Goal: Contribute content

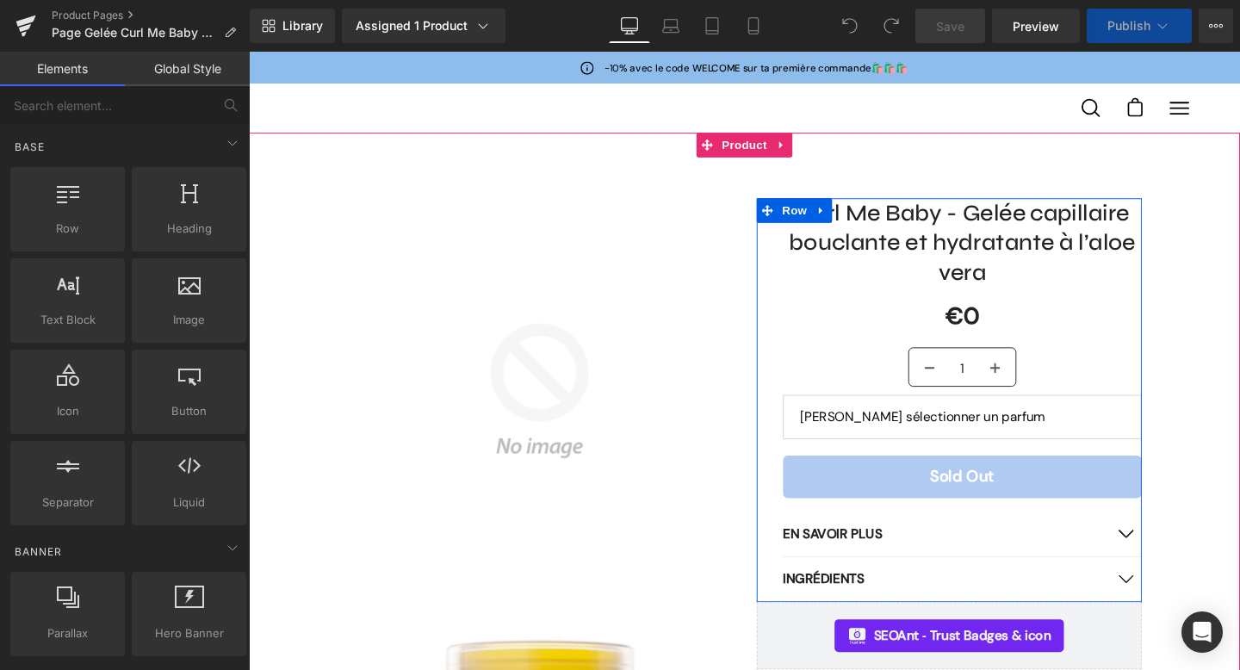
select select
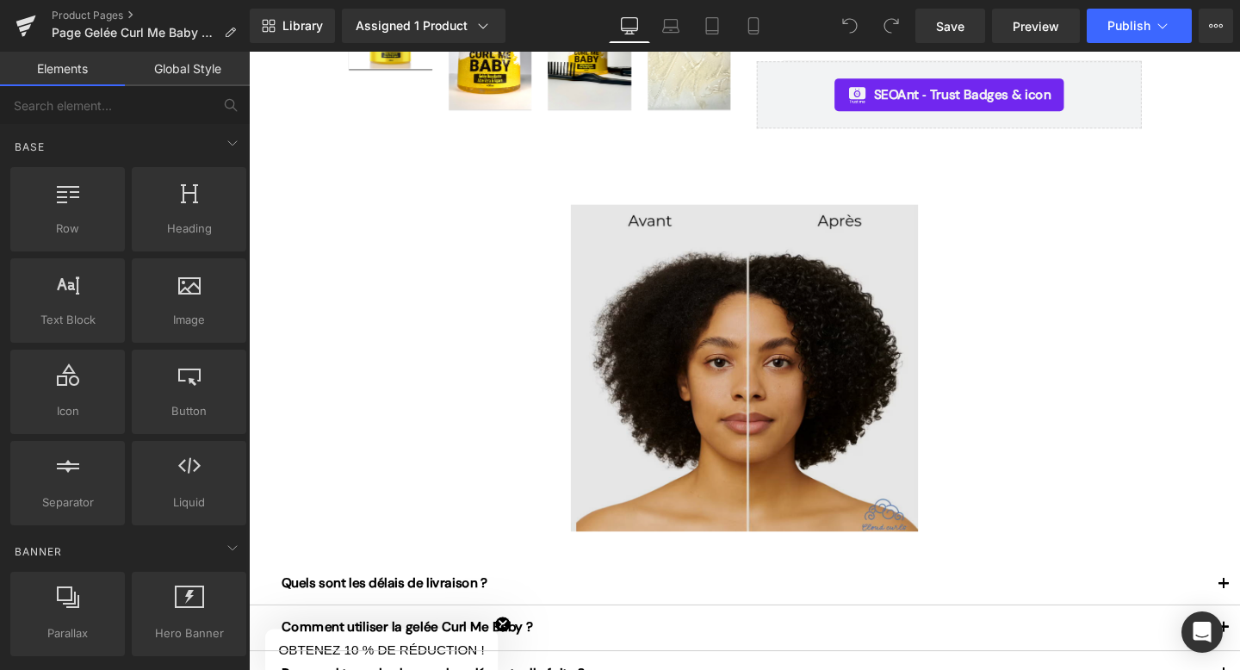
scroll to position [516, 0]
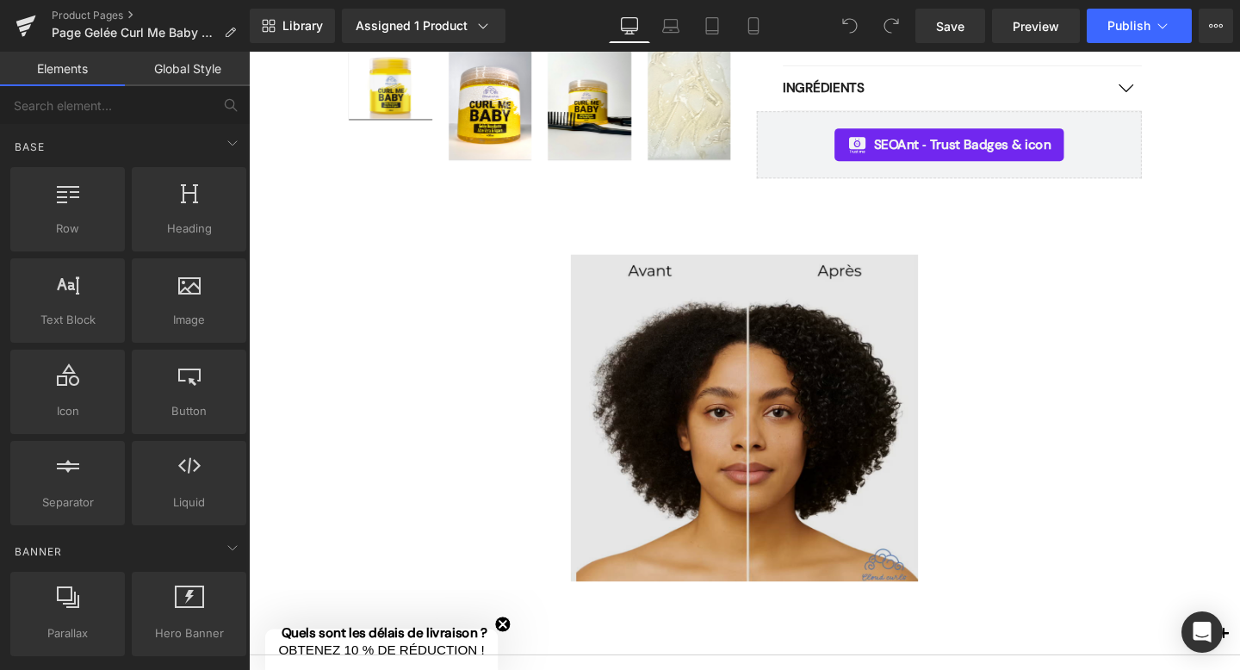
click at [913, 308] on img at bounding box center [769, 437] width 365 height 344
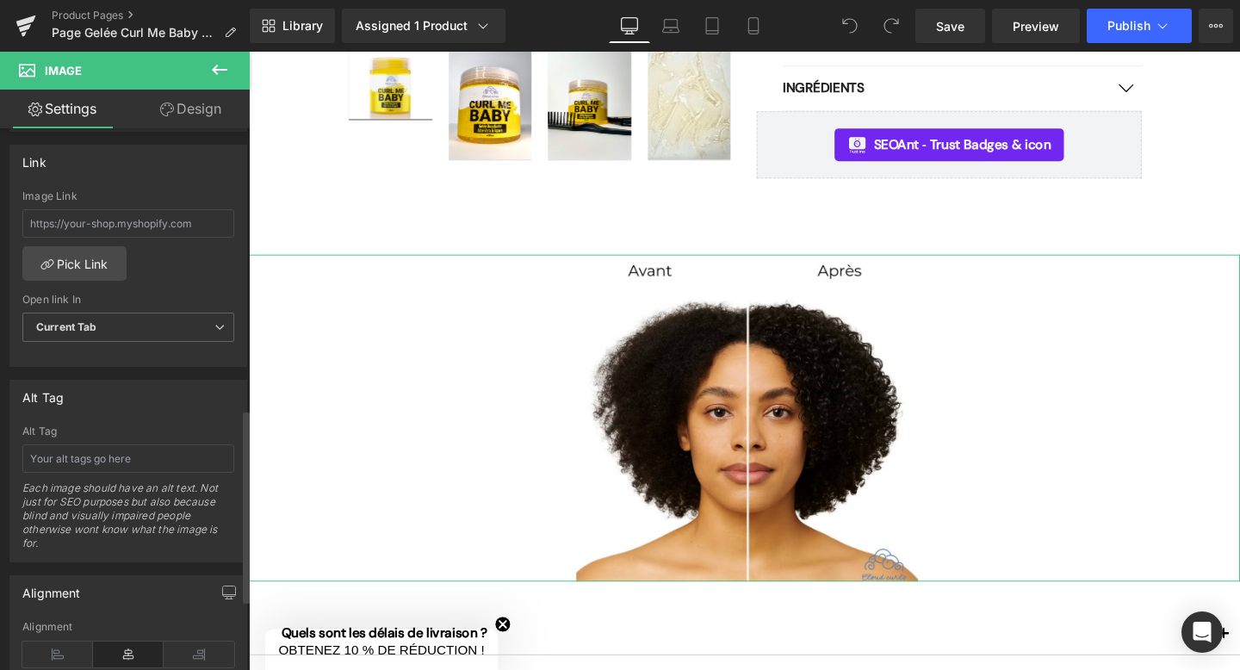
scroll to position [987, 0]
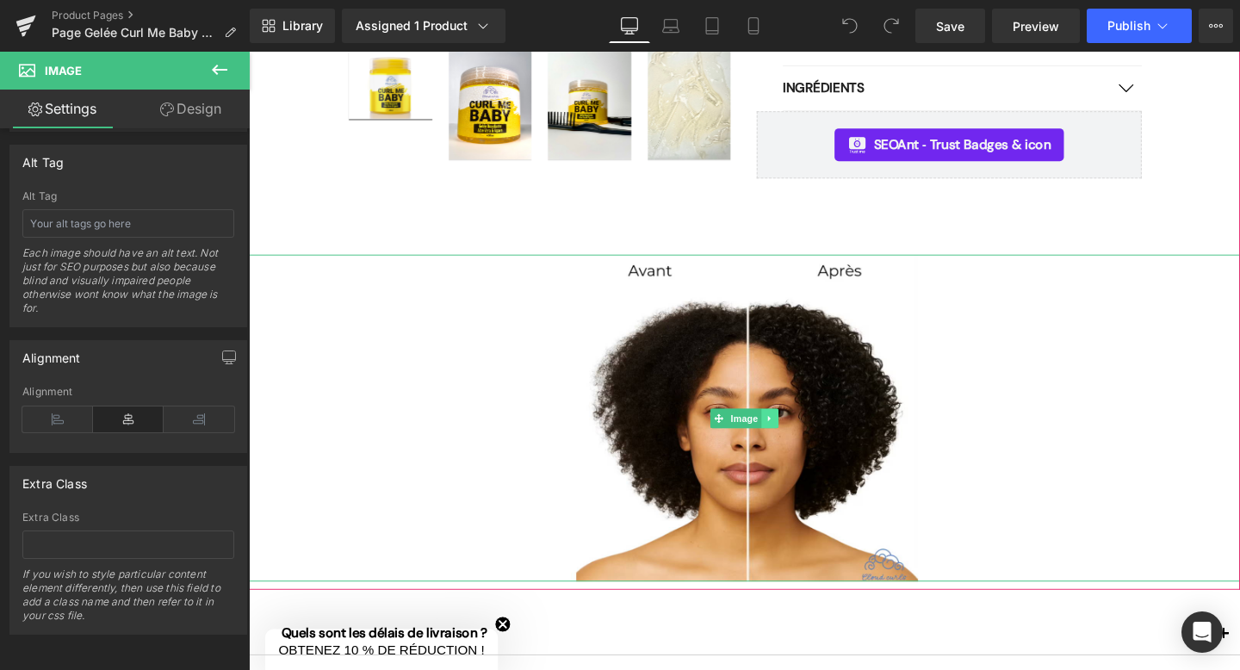
click at [799, 432] on icon at bounding box center [796, 437] width 9 height 10
click at [806, 435] on icon at bounding box center [805, 436] width 9 height 9
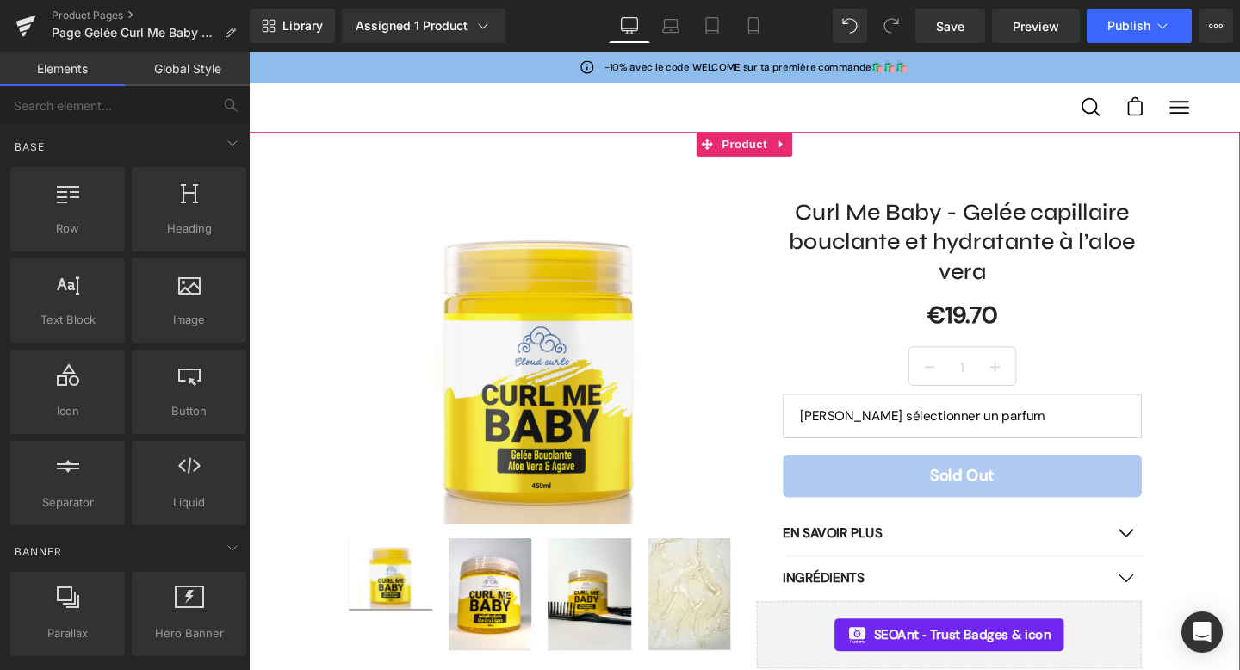
scroll to position [0, 0]
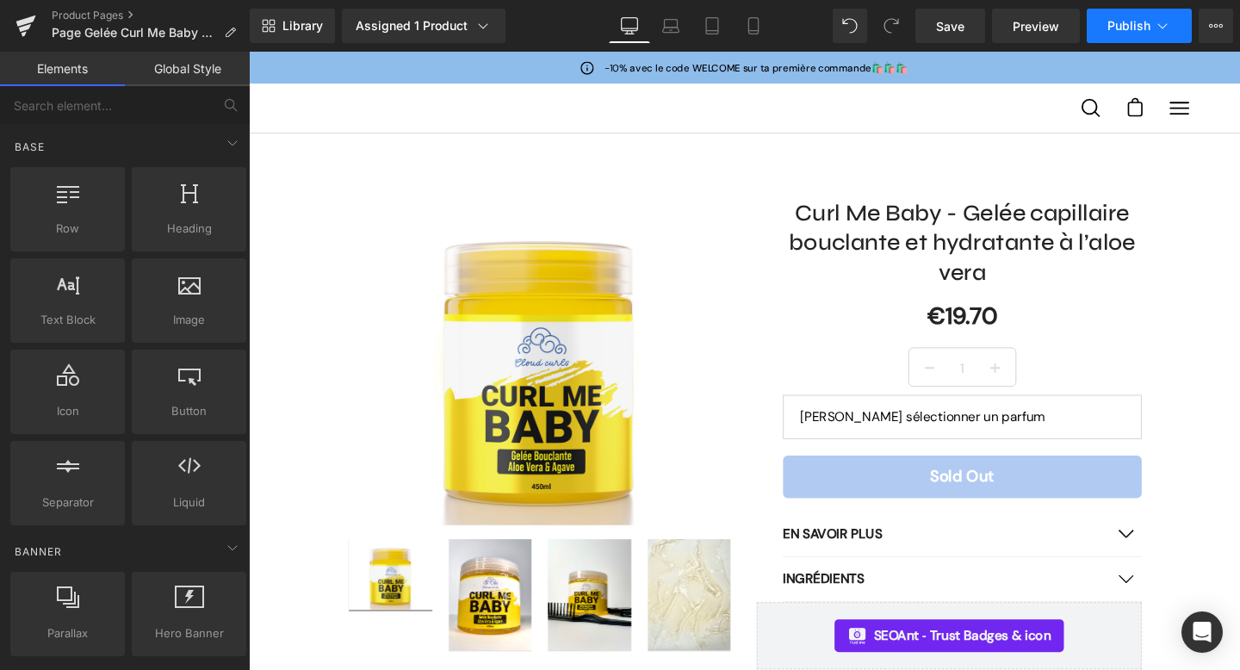
click at [1121, 36] on button "Publish" at bounding box center [1139, 26] width 105 height 34
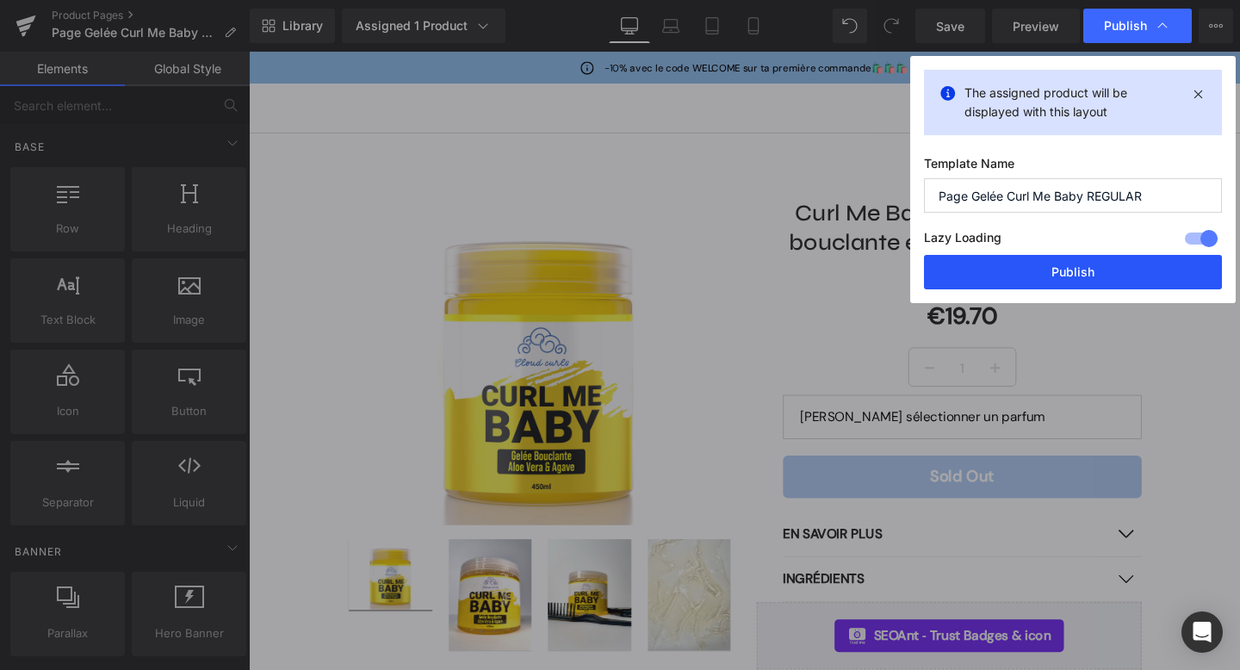
click at [1080, 265] on button "Publish" at bounding box center [1073, 272] width 298 height 34
